Goal: Task Accomplishment & Management: Manage account settings

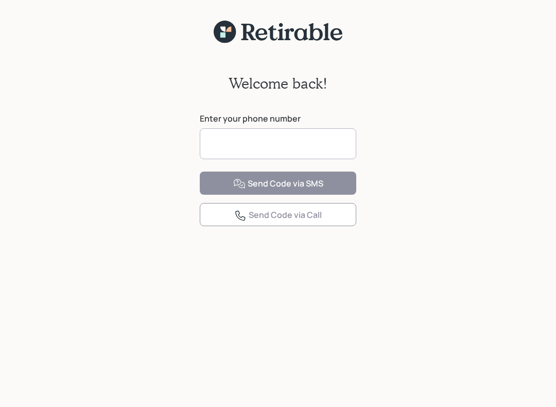
click at [226, 142] on input at bounding box center [278, 143] width 157 height 31
type input "**********"
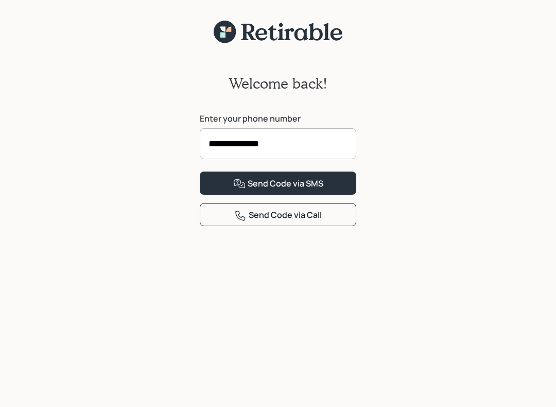
click at [331, 195] on button "Send Code via SMS" at bounding box center [278, 183] width 157 height 23
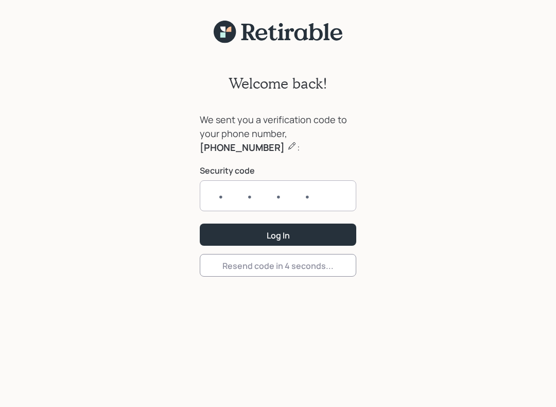
click at [219, 193] on input "text" at bounding box center [278, 195] width 157 height 31
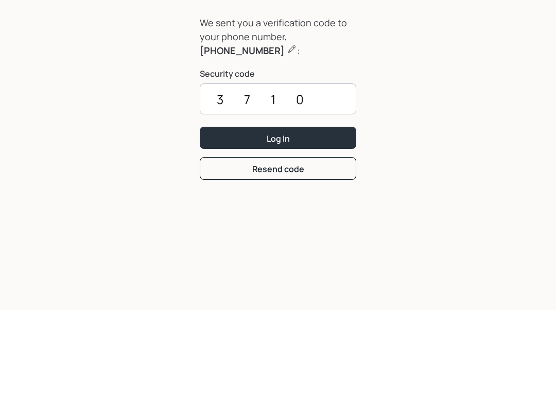
type input "3710"
click at [331, 224] on button "Log In" at bounding box center [278, 235] width 157 height 22
